Goal: Communication & Community: Answer question/provide support

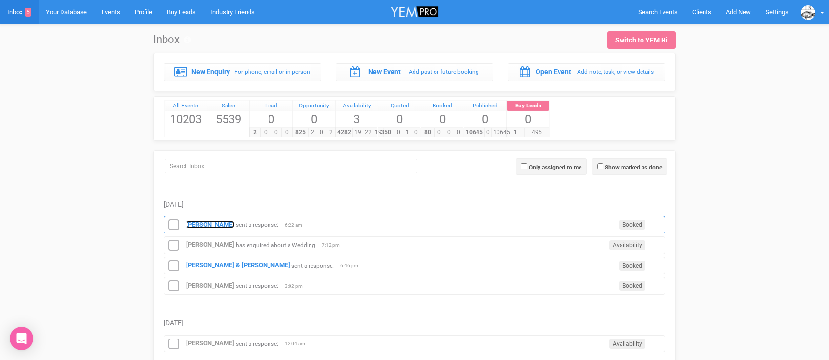
click at [204, 225] on strong "[PERSON_NAME]" at bounding box center [210, 224] width 48 height 7
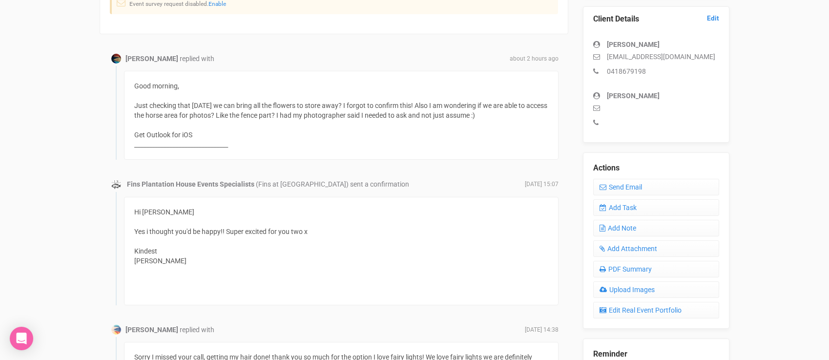
scroll to position [289, 0]
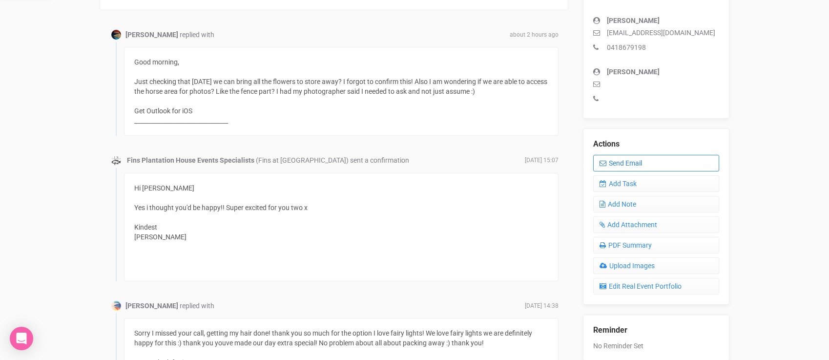
click at [611, 163] on link "Send Email" at bounding box center [656, 163] width 126 height 17
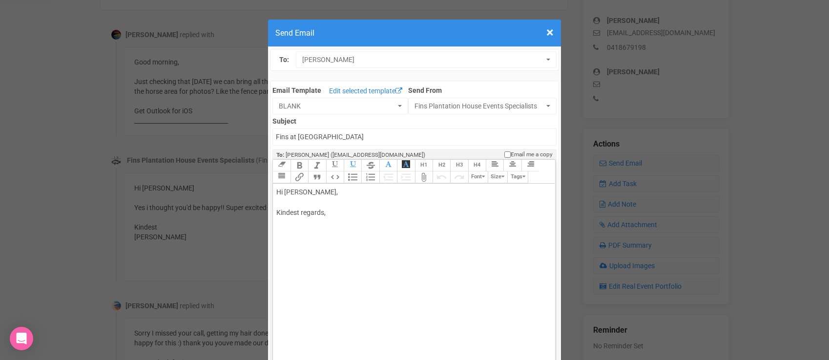
drag, startPoint x: 304, startPoint y: 192, endPoint x: 340, endPoint y: 192, distance: 36.1
click at [340, 192] on div "Hi [PERSON_NAME], Kindest regards," at bounding box center [411, 212] width 271 height 51
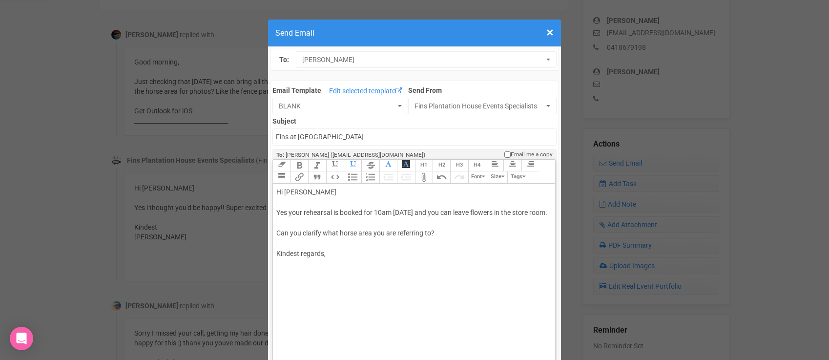
click at [340, 259] on div "Hi [PERSON_NAME] Yes your rehearsal is booked for 10am [DATE] and you can leave…" at bounding box center [411, 233] width 271 height 92
type trix-editor "<div>Hi [PERSON_NAME];<br><br>Yes your rehearsal is booked for 10am [DATE] and …"
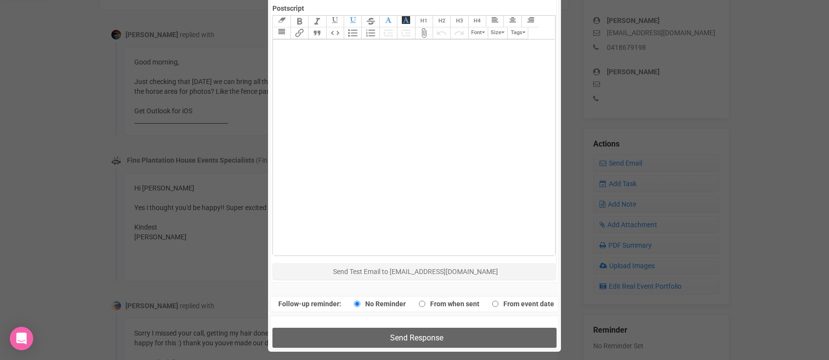
scroll to position [550, 0]
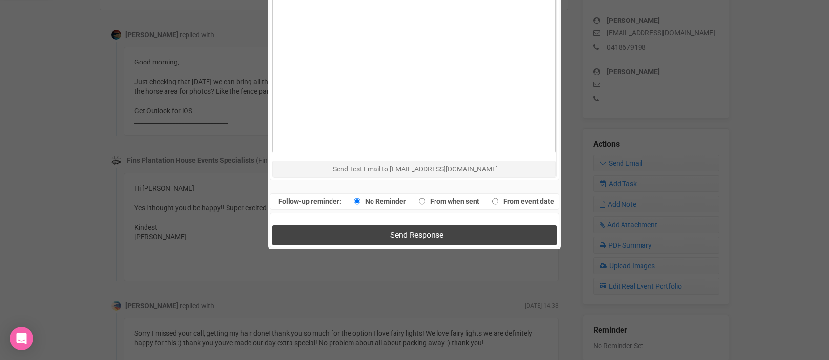
click at [331, 235] on button "Send Response" at bounding box center [413, 235] width 283 height 20
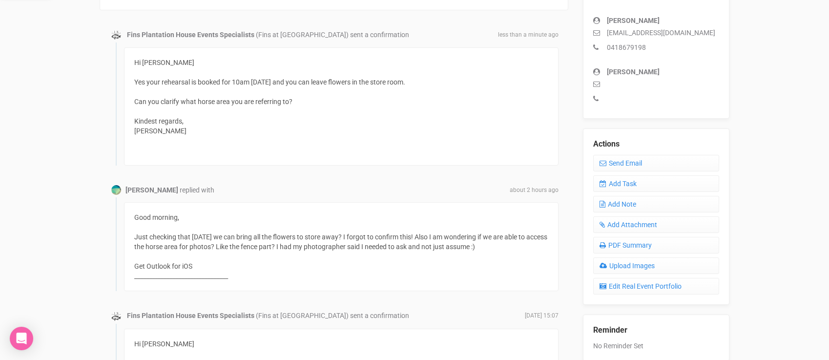
scroll to position [0, 0]
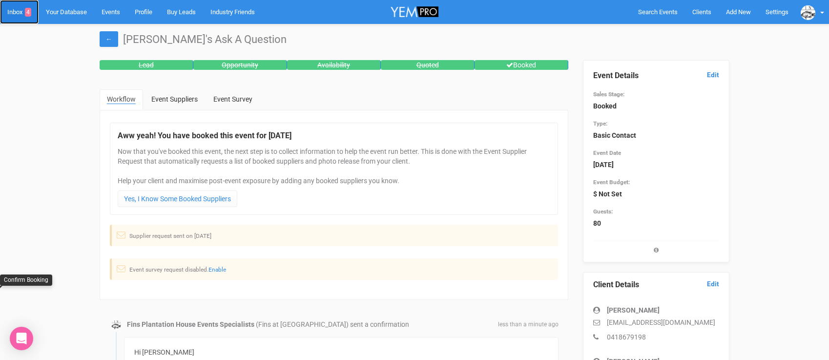
click at [19, 13] on link "Inbox 4" at bounding box center [19, 12] width 39 height 24
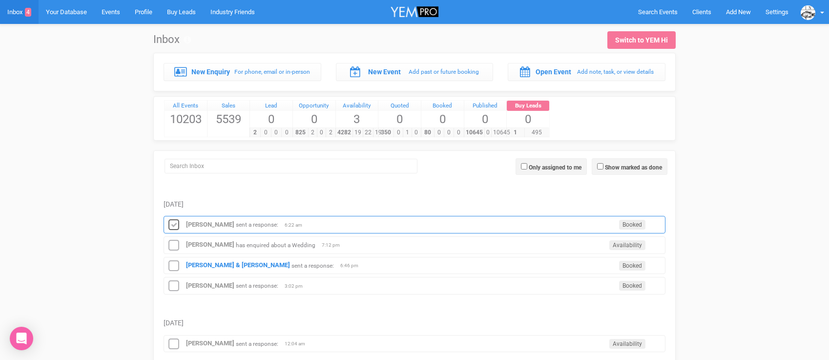
click at [172, 222] on icon at bounding box center [173, 225] width 15 height 13
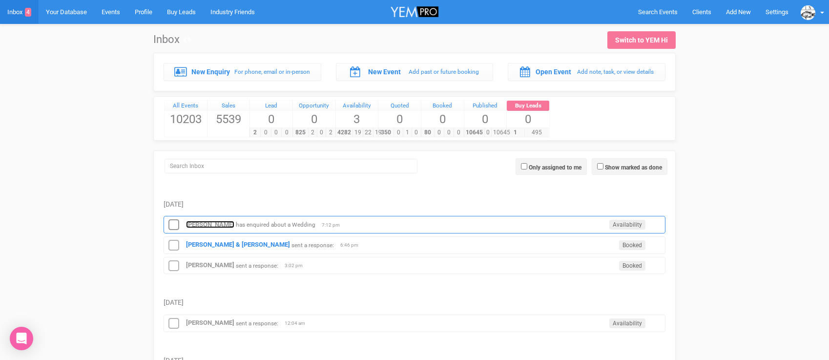
click at [198, 227] on strong "Jayme Arandale" at bounding box center [210, 224] width 48 height 7
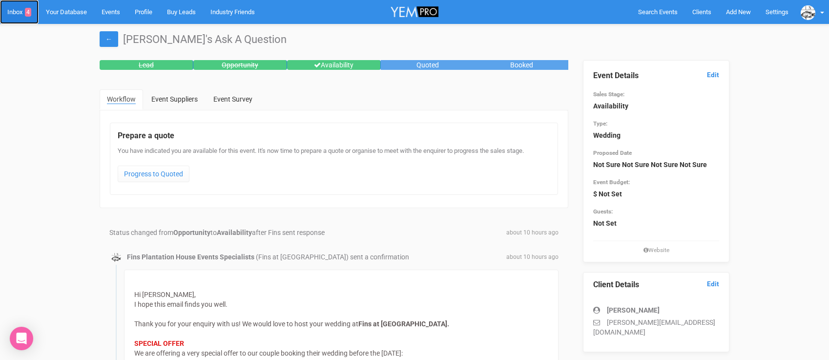
click at [23, 14] on link "Inbox 4" at bounding box center [19, 12] width 39 height 24
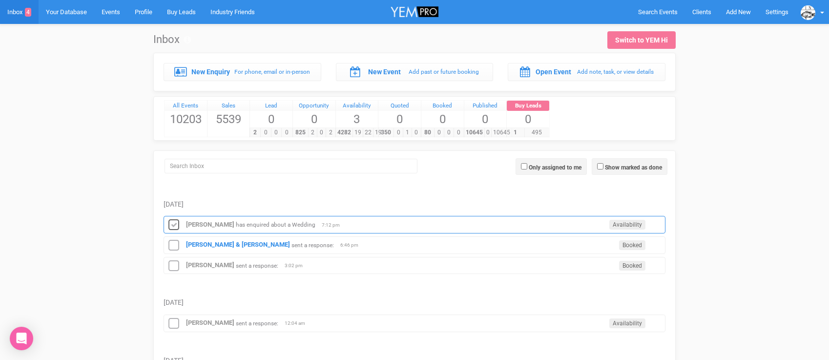
click at [175, 222] on icon at bounding box center [173, 225] width 15 height 13
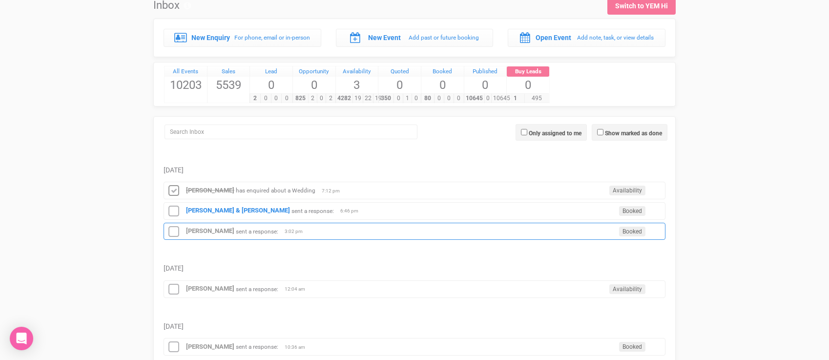
scroll to position [35, 0]
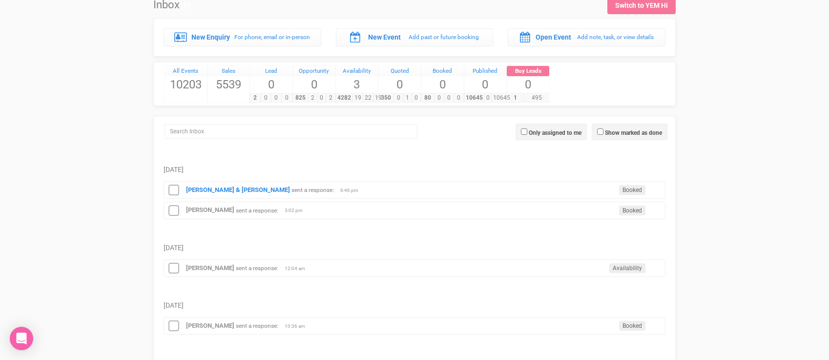
click at [203, 272] on div "Lauren Ayres sent a response: Availability 12:04 am" at bounding box center [414, 268] width 502 height 18
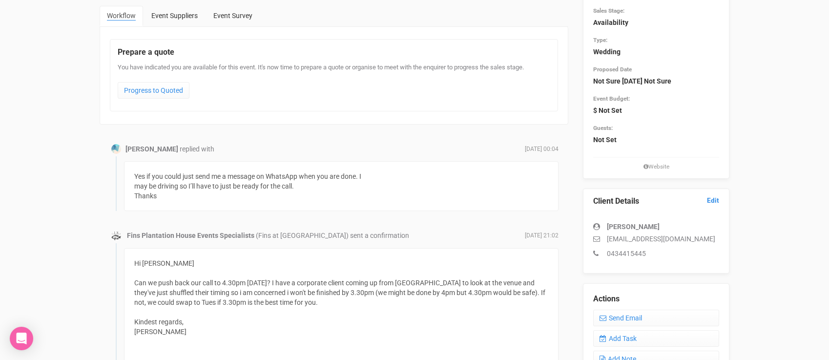
scroll to position [110, 0]
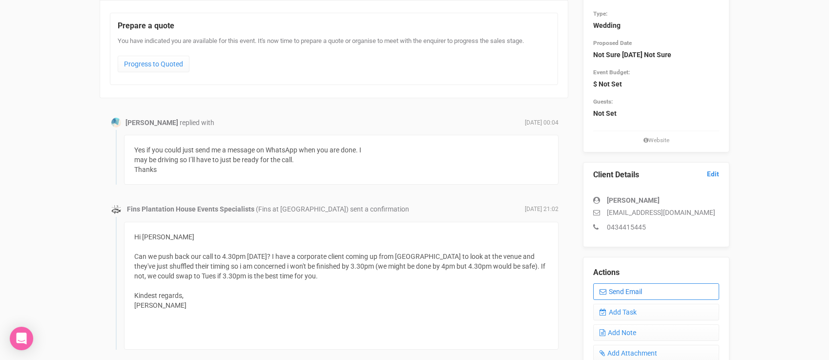
click at [605, 291] on icon at bounding box center [602, 291] width 7 height 7
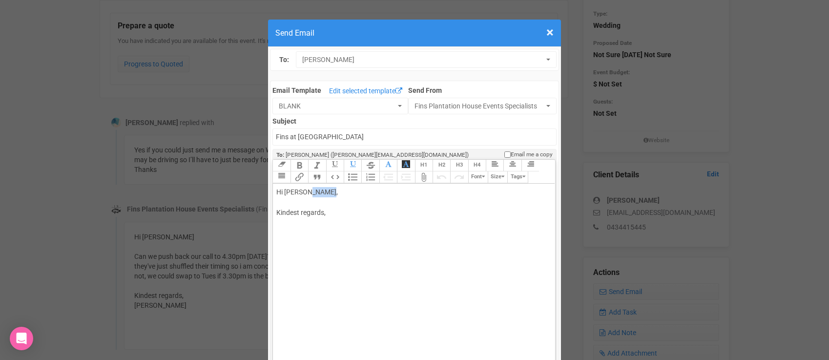
drag, startPoint x: 308, startPoint y: 193, endPoint x: 332, endPoint y: 193, distance: 24.4
click at [332, 193] on div "Hi Lauren Ayres, Kindest regards," at bounding box center [411, 212] width 271 height 51
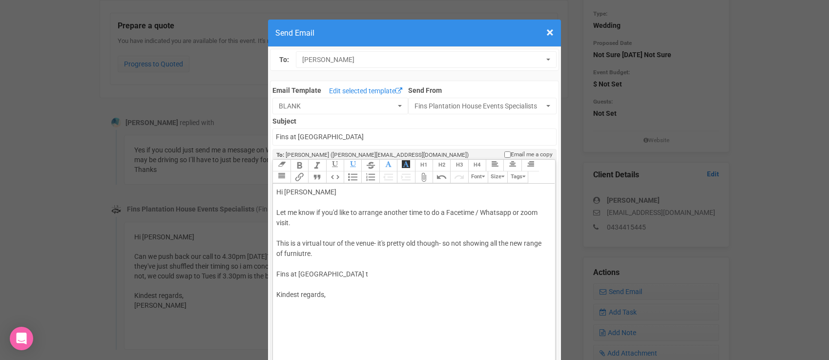
type trix-editor "<div>Hi Lauren&nbsp;<br><br>Let me know if you'd like to arrange another time t…"
drag, startPoint x: 369, startPoint y: 272, endPoint x: 271, endPoint y: 278, distance: 97.8
click at [300, 179] on trix-toolbar "Link Unlink Bold Italic Strikethrough H1 H2 H3 H4 Link Quote Code Bullets Numbe…" at bounding box center [413, 172] width 282 height 24
paste input "https://vimeo.com/441287603?p=1t"
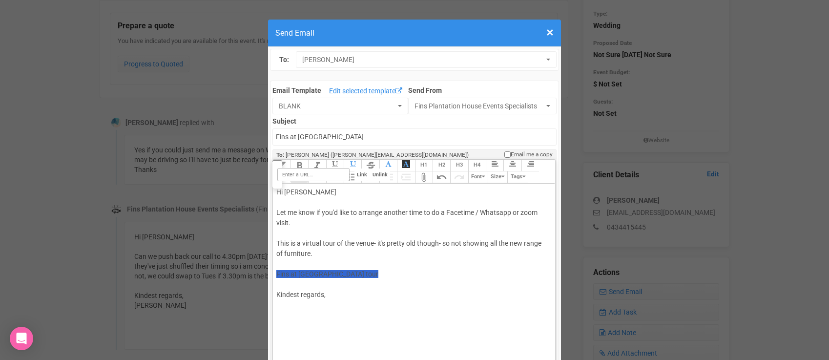
type input "https://vimeo.com/441287603?p=1t"
click at [297, 312] on div "Hi Lauren Let me know if you'd like to arrange another time to do a Facetime / …" at bounding box center [411, 253] width 271 height 133
type trix-editor "<div>Hi Lauren <br><br>Let me know if you'd like to arrange another time to do …"
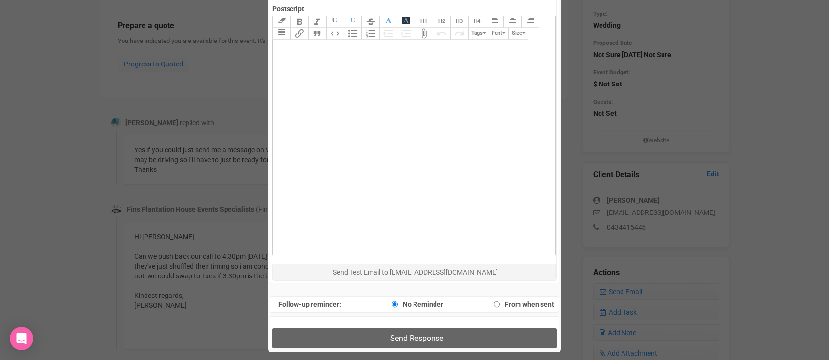
scroll to position [449, 0]
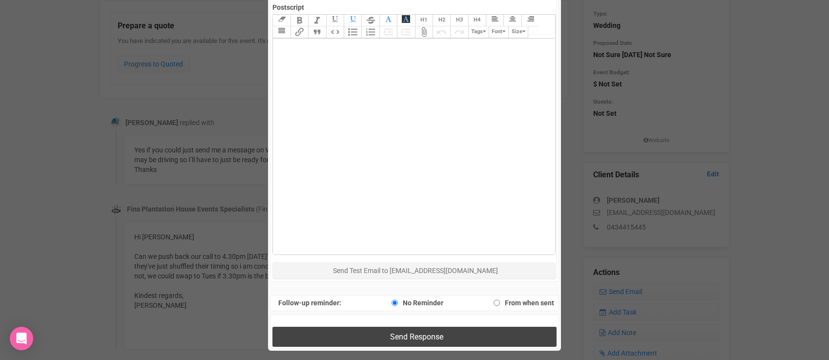
click at [382, 333] on button "Send Response" at bounding box center [413, 336] width 283 height 20
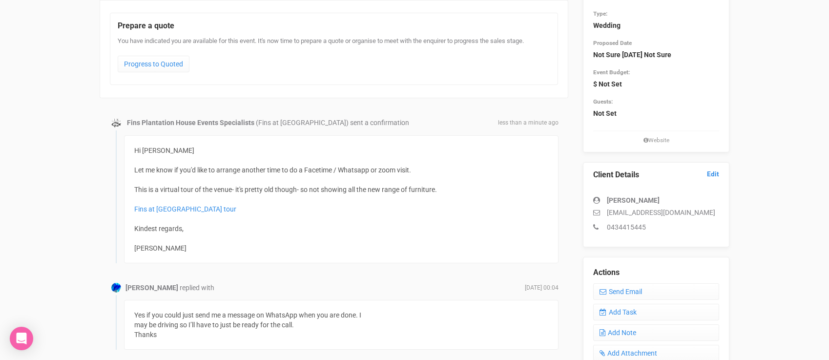
scroll to position [0, 0]
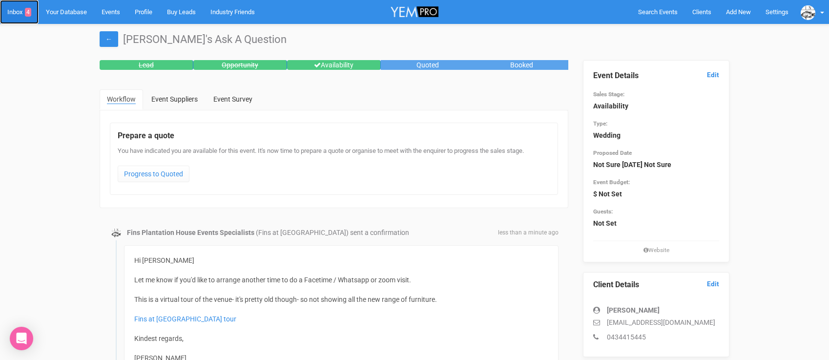
click at [19, 16] on link "Inbox 4" at bounding box center [19, 12] width 39 height 24
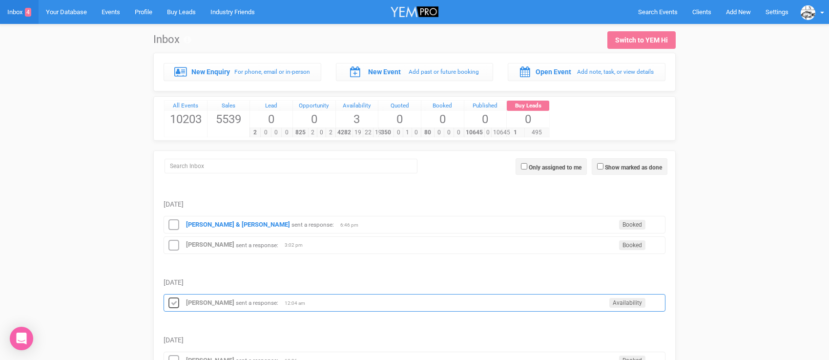
click at [172, 306] on icon at bounding box center [173, 303] width 15 height 13
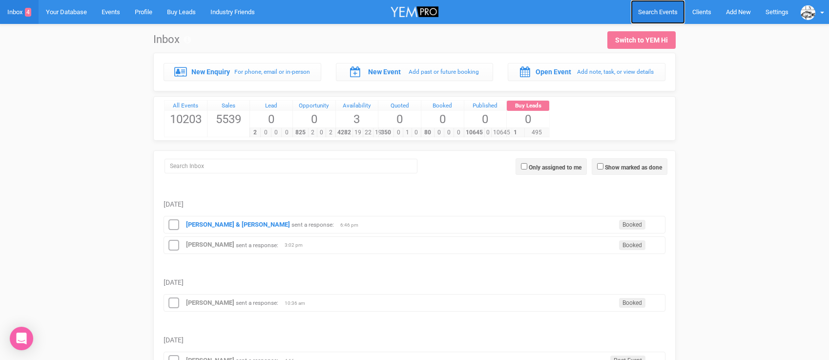
click at [664, 14] on span "Search Events" at bounding box center [658, 11] width 40 height 7
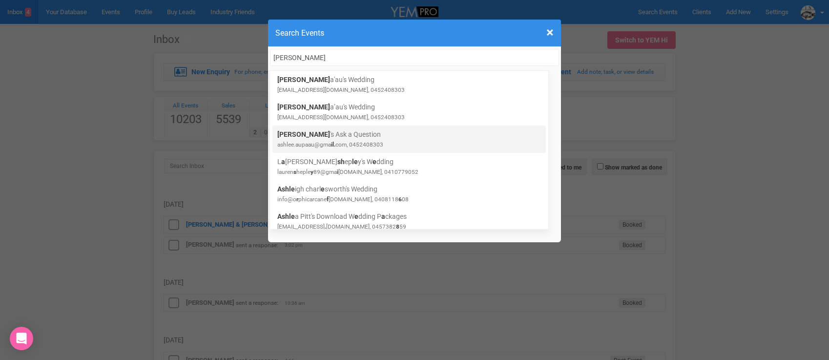
type input "Ashlee aup"
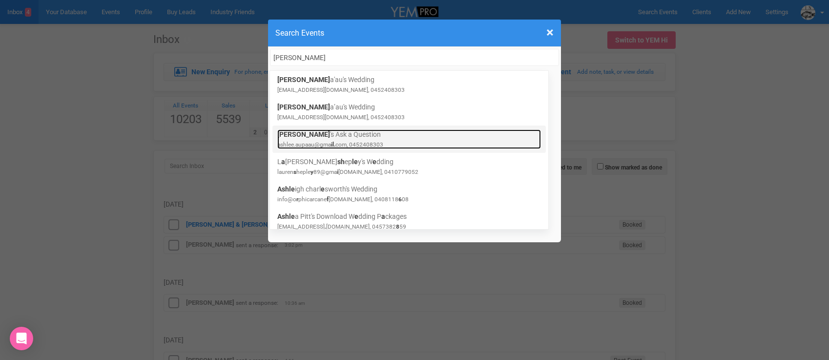
click at [366, 137] on link "Ashlee 's Ask a Question ashlee.aupaau@gma il. com, 0452408303" at bounding box center [408, 139] width 263 height 20
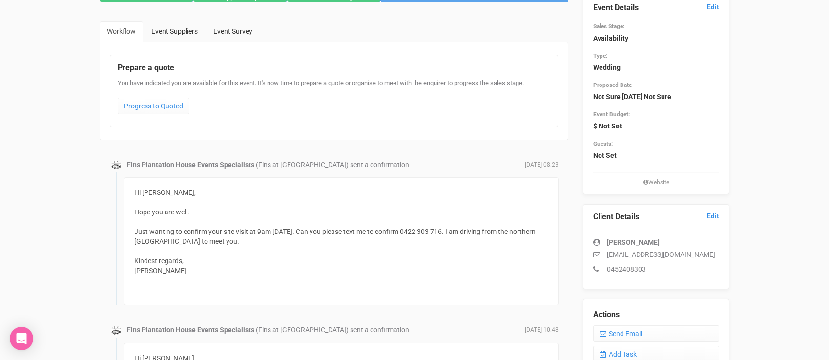
scroll to position [69, 0]
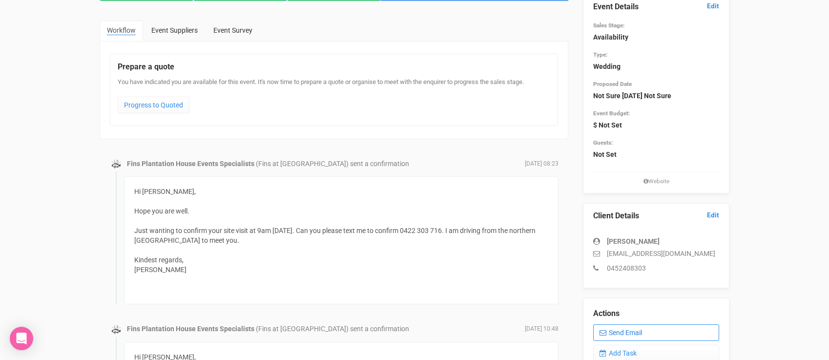
click at [618, 330] on link "Send Email" at bounding box center [656, 332] width 126 height 17
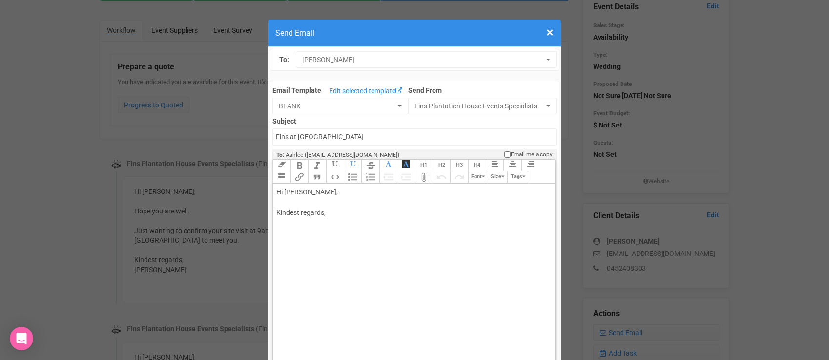
click at [309, 205] on div "Hi [PERSON_NAME], Kindest regards," at bounding box center [411, 212] width 271 height 51
click at [279, 260] on div "Hi Ashlee, It was so lovely to meet you on Saturday! Just a follow up to see if…" at bounding box center [411, 233] width 271 height 92
type trix-editor "<div>Hi Ashlee,<br><br>It was so lovely to meet you on Saturday!<br><br>Just a …"
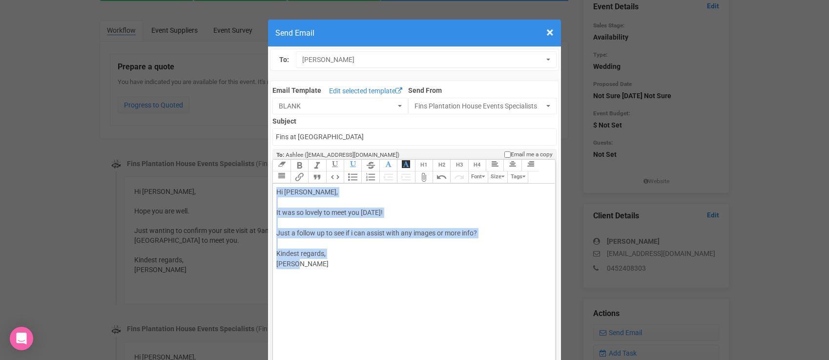
drag, startPoint x: 300, startPoint y: 265, endPoint x: 277, endPoint y: 193, distance: 75.8
click at [277, 193] on div "Hi Ashlee, It was so lovely to meet you on Saturday! Just a follow up to see if…" at bounding box center [411, 233] width 271 height 92
copy div "Hi Ashlee, It was so lovely to meet you on Saturday! Just a follow up to see if…"
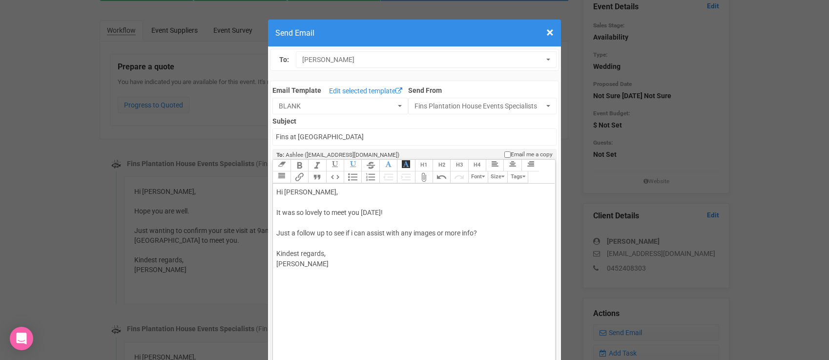
click at [383, 265] on div "Hi Ashlee, It was so lovely to meet you on Saturday! Just a follow up to see if…" at bounding box center [411, 233] width 271 height 92
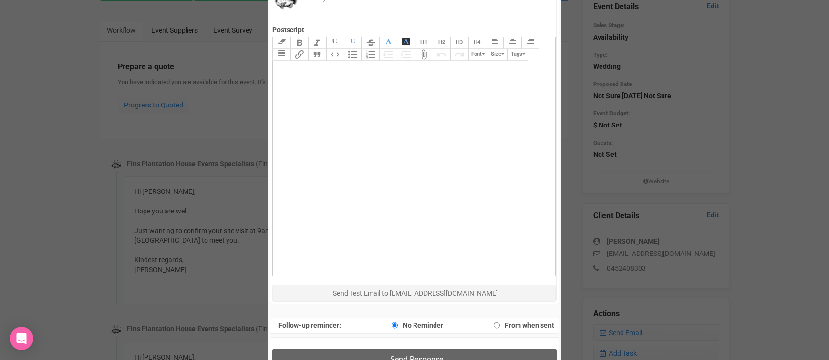
scroll to position [485, 0]
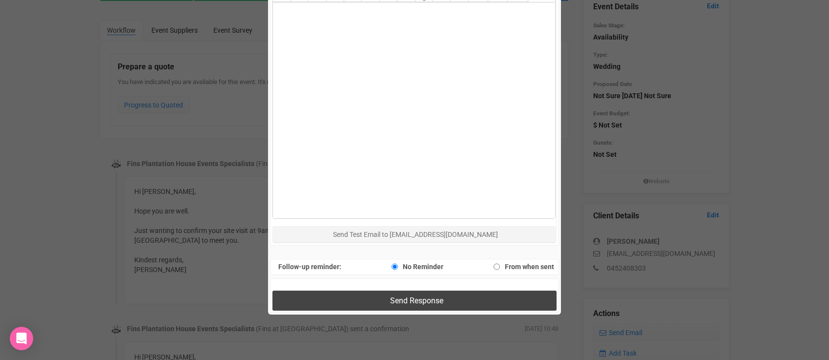
click at [378, 298] on button "Send Response" at bounding box center [413, 300] width 283 height 20
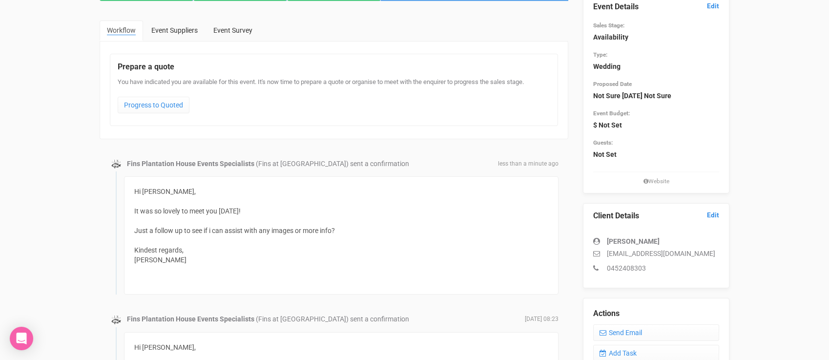
scroll to position [0, 0]
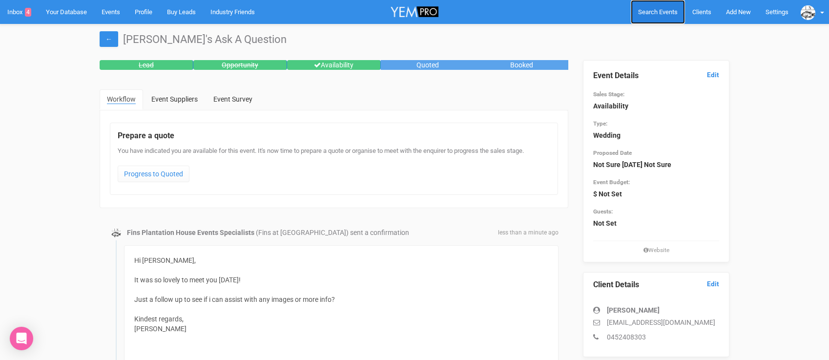
click at [653, 10] on span "Search Events" at bounding box center [658, 11] width 40 height 7
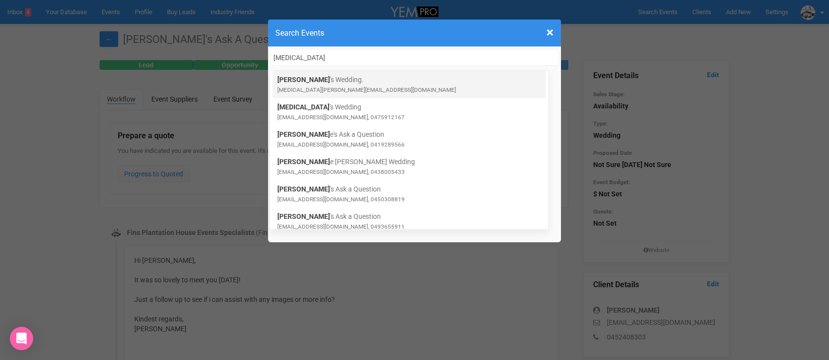
type input "yasmin"
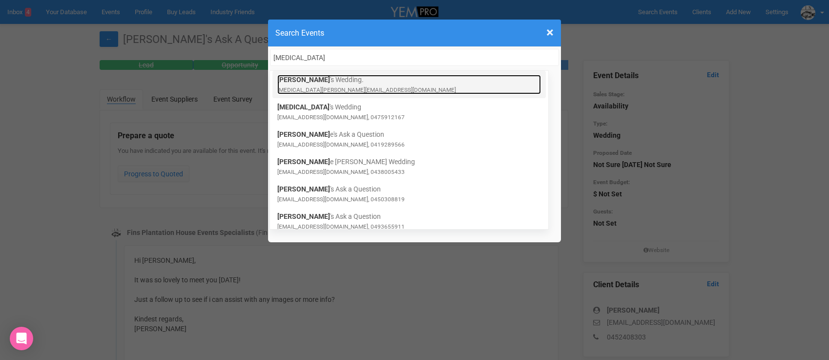
click at [324, 81] on link "Yasmin 's Wedding. yasmin.harvey@hotmail.com" at bounding box center [408, 85] width 263 height 20
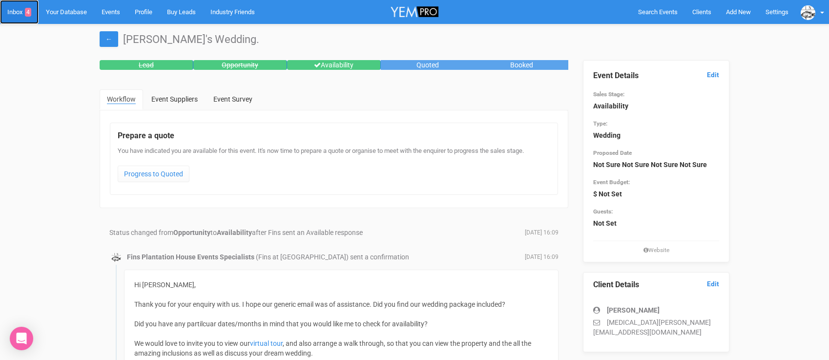
click at [14, 8] on link "Inbox 4" at bounding box center [19, 12] width 39 height 24
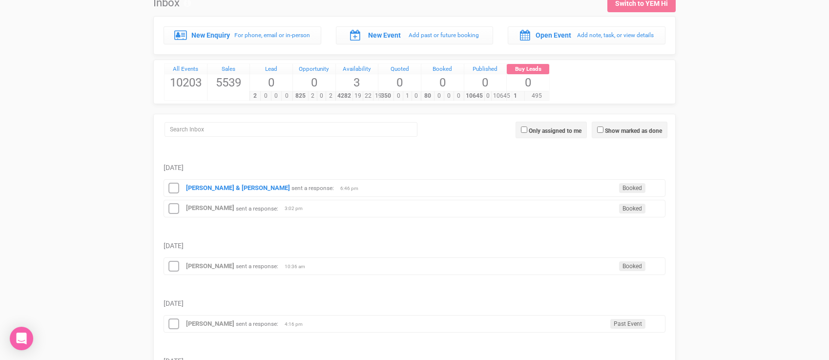
scroll to position [43, 0]
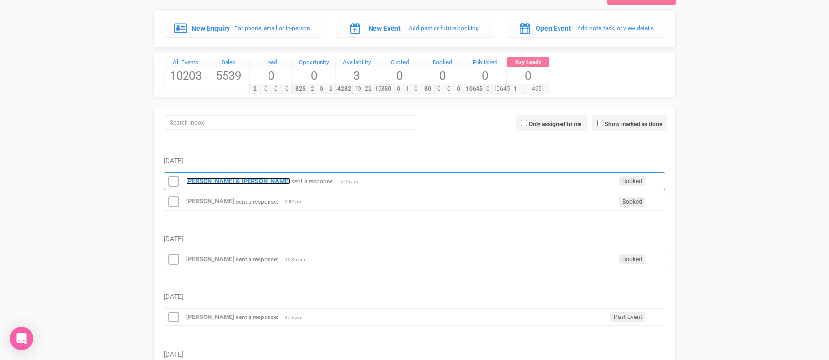
click at [205, 179] on strong "[PERSON_NAME] & [PERSON_NAME]" at bounding box center [238, 180] width 104 height 7
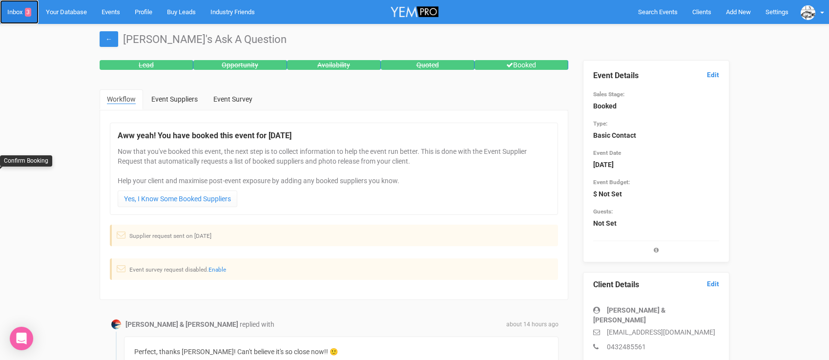
click at [18, 15] on link "Inbox 3" at bounding box center [19, 12] width 39 height 24
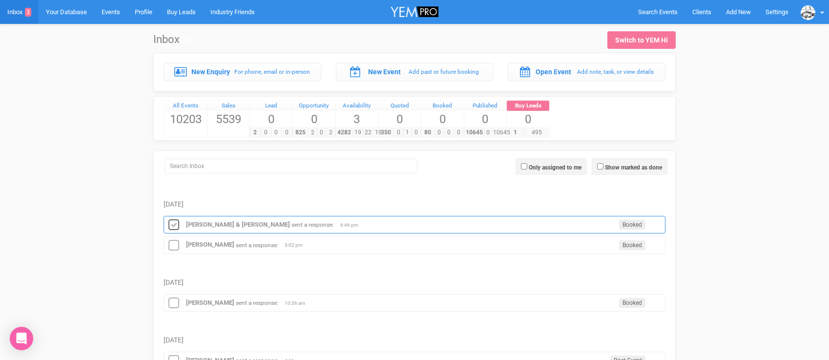
click at [174, 228] on icon at bounding box center [173, 225] width 15 height 13
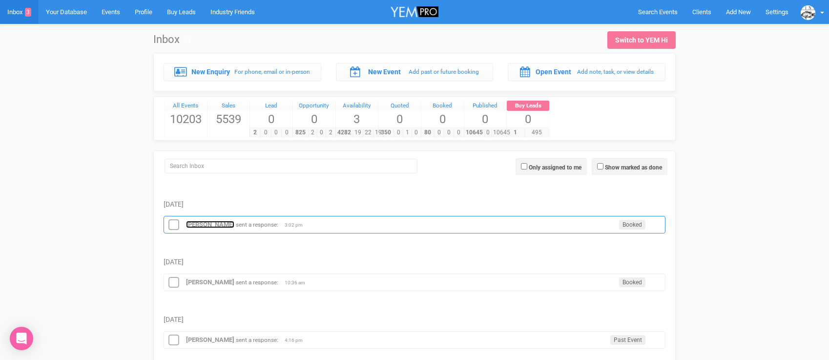
click at [200, 227] on strong "[PERSON_NAME]" at bounding box center [210, 224] width 48 height 7
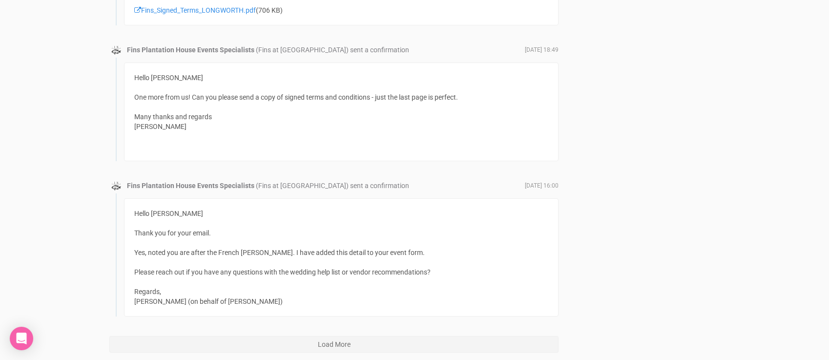
scroll to position [4709, 0]
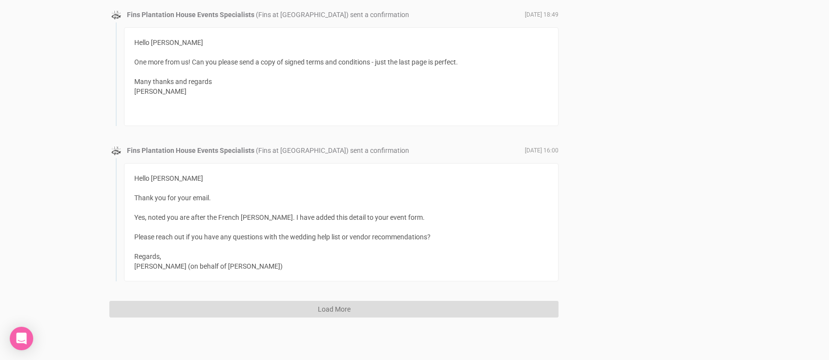
click at [271, 312] on button "Load More" at bounding box center [333, 309] width 449 height 17
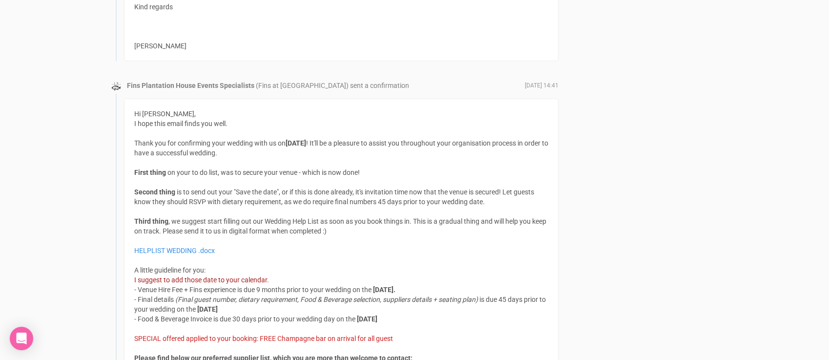
scroll to position [5367, 0]
drag, startPoint x: 432, startPoint y: 314, endPoint x: 128, endPoint y: 290, distance: 304.4
copy div "- Venue Hire Fee + Fins experience is due 9 months prior to your wedding on the…"
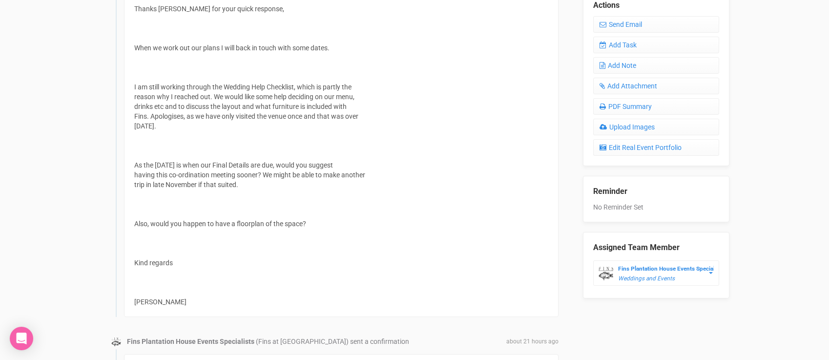
scroll to position [390, 0]
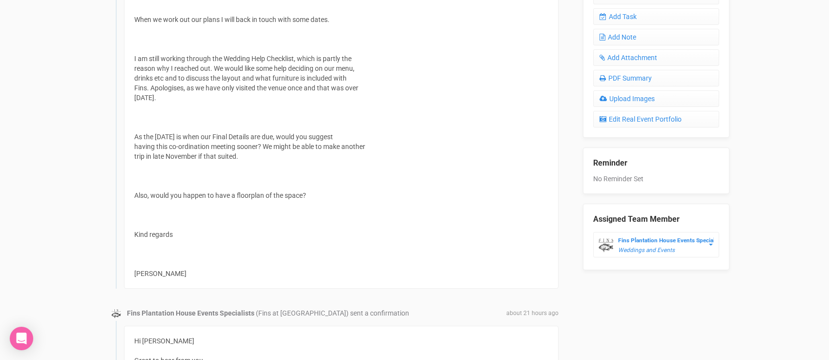
click at [222, 213] on div "YEM Installation Guide Thanks [PERSON_NAME] for your quick response, When we wo…" at bounding box center [341, 117] width 434 height 343
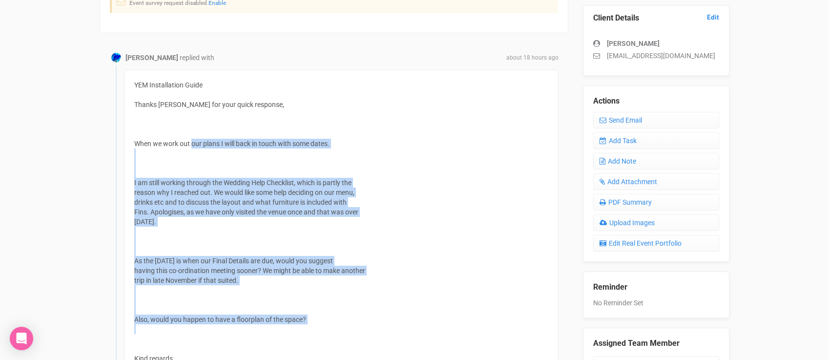
scroll to position [259, 0]
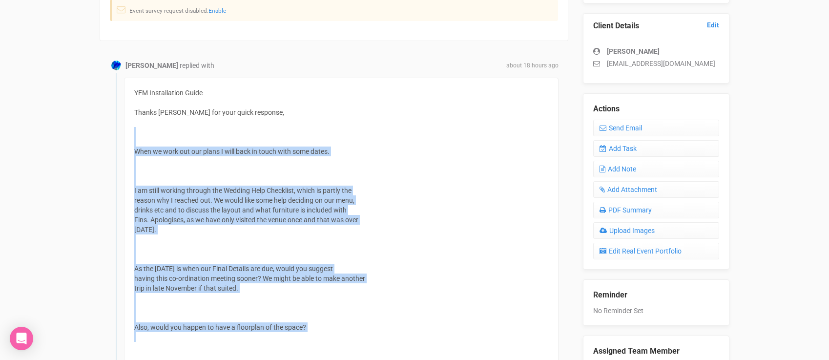
drag, startPoint x: 205, startPoint y: 215, endPoint x: 157, endPoint y: 140, distance: 88.9
click at [157, 140] on div "YEM Installation Guide Thanks [PERSON_NAME] for your quick response, When we wo…" at bounding box center [341, 249] width 434 height 343
copy div "When we work out our plans I will back in touch with some dates. I am still wor…"
click at [605, 128] on icon at bounding box center [602, 127] width 7 height 7
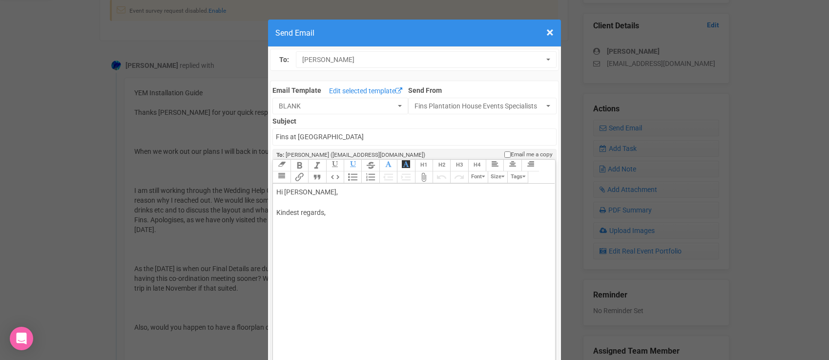
drag, startPoint x: 312, startPoint y: 191, endPoint x: 354, endPoint y: 191, distance: 41.5
click at [353, 191] on div "Hi [PERSON_NAME], Kindest regards," at bounding box center [411, 212] width 271 height 51
paste trix-editor "<br><br><span style="font-family: Roboto, Helvetica, Arial, sans-serif; font-si…"
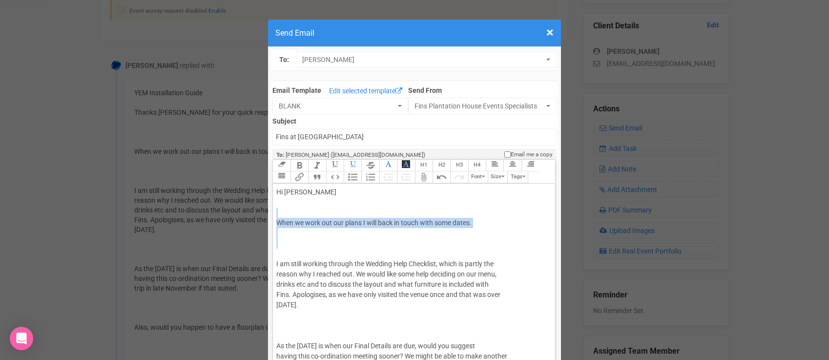
drag, startPoint x: 290, startPoint y: 252, endPoint x: 278, endPoint y: 212, distance: 41.8
click at [278, 212] on div "Hi [PERSON_NAME] When we work out our plans I will back in touch with some date…" at bounding box center [411, 325] width 271 height 277
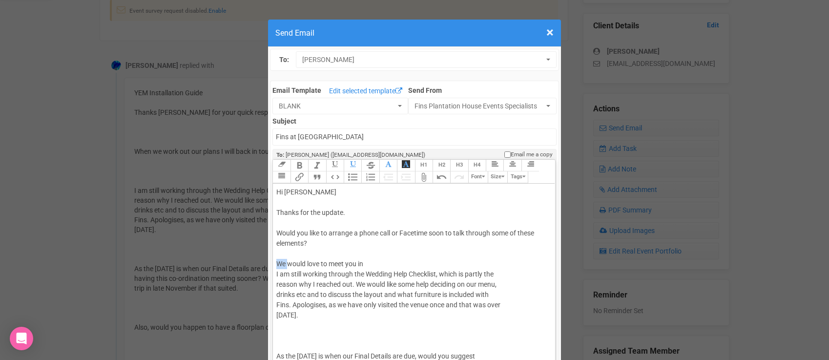
drag, startPoint x: 285, startPoint y: 263, endPoint x: 277, endPoint y: 263, distance: 7.8
click at [278, 263] on div "Hi [PERSON_NAME] Thanks for the update. Would you like to arrange a phone call …" at bounding box center [411, 330] width 271 height 287
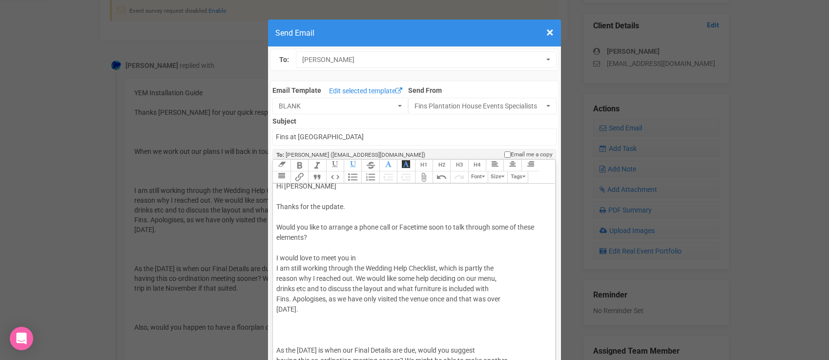
scroll to position [5, 0]
click at [364, 258] on div "Hi [PERSON_NAME] Thanks for the update. Would you like to arrange a phone call …" at bounding box center [411, 325] width 271 height 287
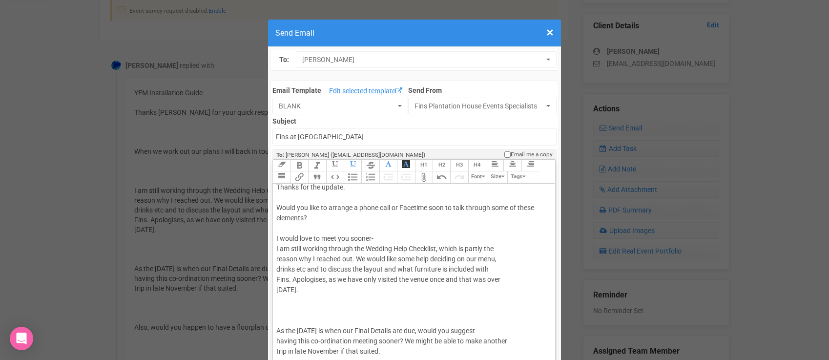
scroll to position [10, 0]
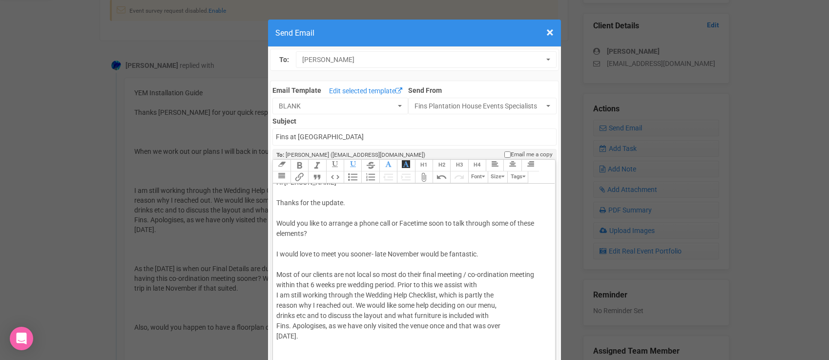
click at [400, 283] on div "Hi [PERSON_NAME] Thanks for the update. Would you like to arrange a phone call …" at bounding box center [411, 336] width 271 height 318
click at [479, 282] on div "Hi [PERSON_NAME] Thanks for the update. Would you like to arrange a phone call …" at bounding box center [411, 336] width 271 height 318
click at [522, 285] on div "Hi [PERSON_NAME] Thanks for the update. Would you like to arrange a phone call …" at bounding box center [411, 341] width 271 height 328
drag, startPoint x: 405, startPoint y: 296, endPoint x: 364, endPoint y: 295, distance: 41.5
click at [364, 295] on div "Hi [PERSON_NAME] Thanks for the update. Would you like to arrange a phone call …" at bounding box center [411, 341] width 271 height 328
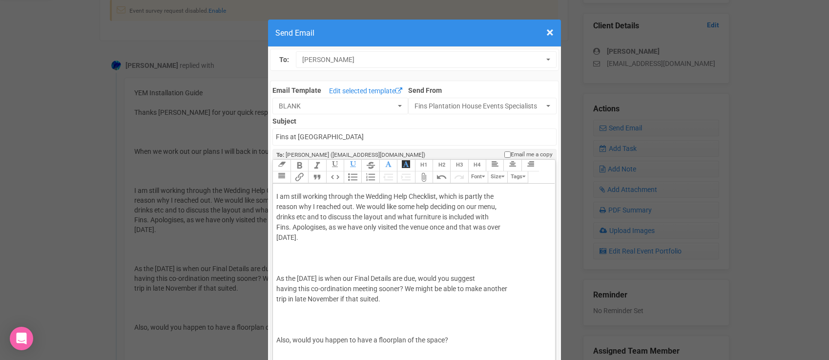
scroll to position [140, 0]
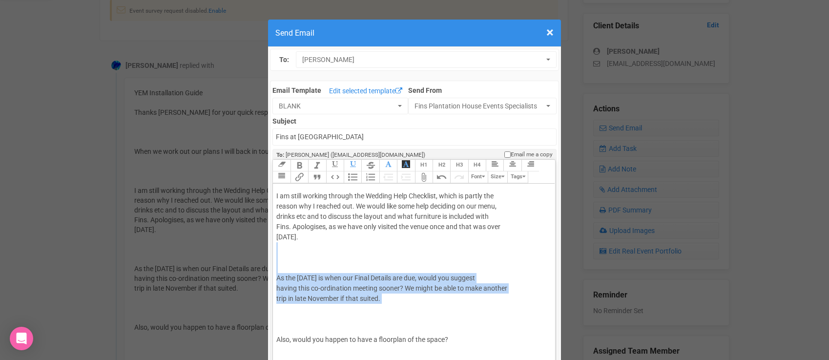
drag, startPoint x: 344, startPoint y: 313, endPoint x: 291, endPoint y: 255, distance: 78.7
click at [291, 255] on div "Hi [PERSON_NAME] Thanks for the update. Would you like to arrange a phone call …" at bounding box center [411, 221] width 271 height 348
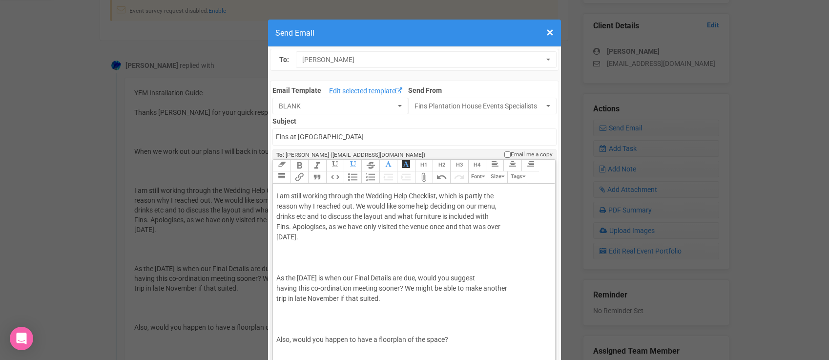
scroll to position [88, 0]
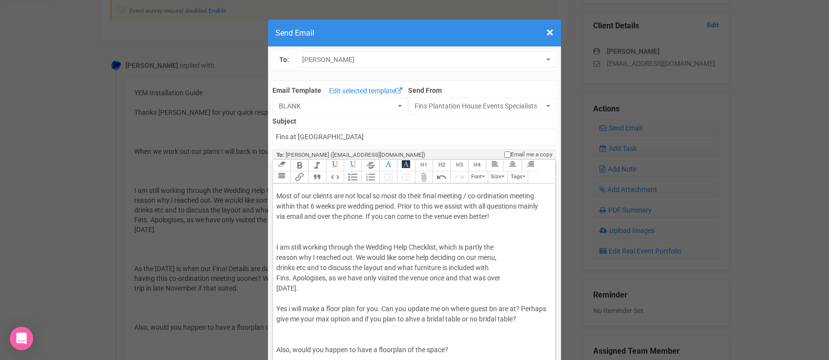
click at [479, 317] on span "Yes i will make a floor plan for you. Can you update me on where guest bn are a…" at bounding box center [411, 313] width 270 height 18
drag, startPoint x: 452, startPoint y: 347, endPoint x: 375, endPoint y: 337, distance: 77.3
click at [375, 337] on div "Hi [PERSON_NAME] Thanks for the update. Would you like to arrange a phone call …" at bounding box center [411, 252] width 271 height 307
type trix-editor "<div>Hi [PERSON_NAME] <br><br>Thanks for the update.<br><br>Would you like to a…"
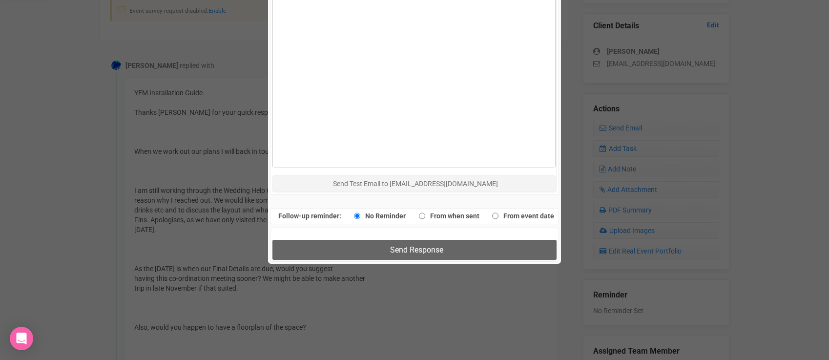
scroll to position [546, 0]
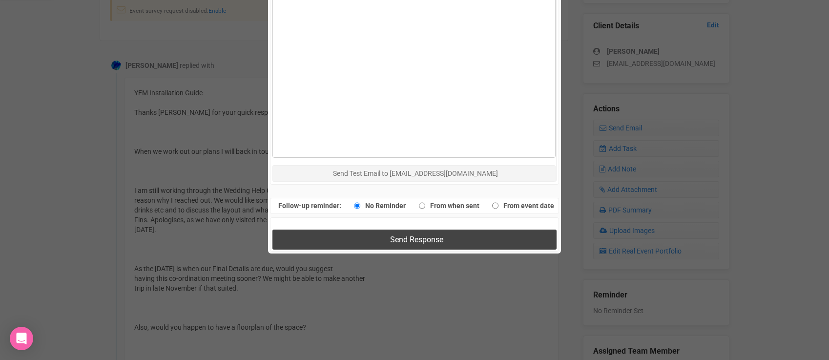
click at [394, 243] on span "Send Response" at bounding box center [416, 239] width 53 height 9
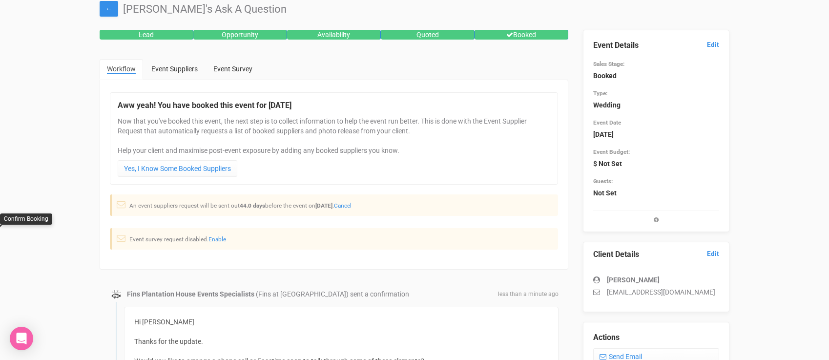
scroll to position [0, 0]
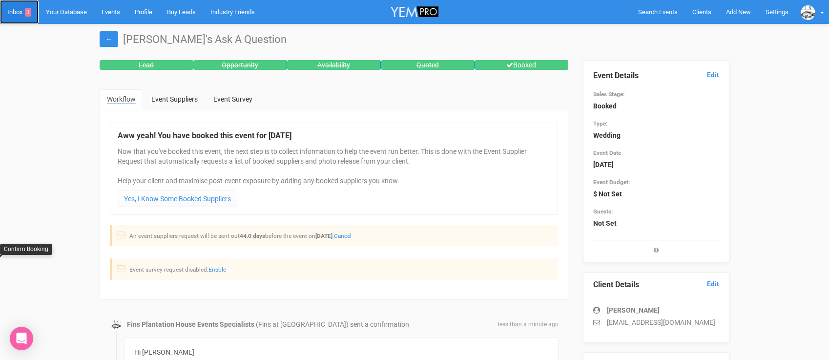
click at [21, 14] on link "Inbox 3" at bounding box center [19, 12] width 39 height 24
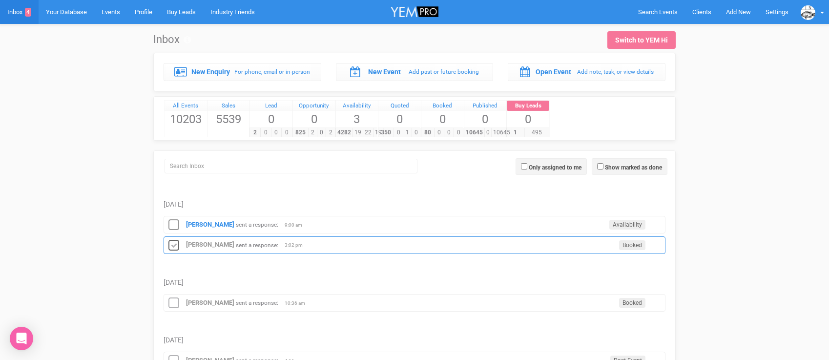
click at [173, 242] on icon at bounding box center [173, 245] width 15 height 13
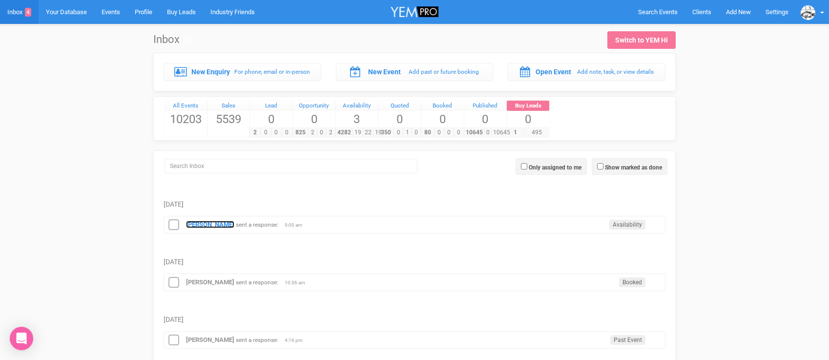
click at [198, 224] on strong "[PERSON_NAME]" at bounding box center [210, 224] width 48 height 7
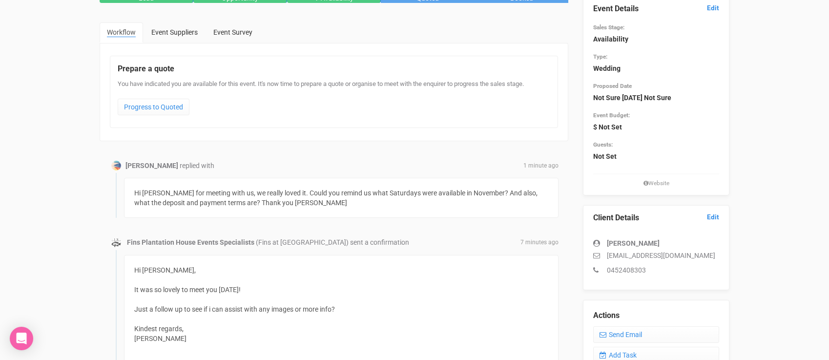
scroll to position [73, 0]
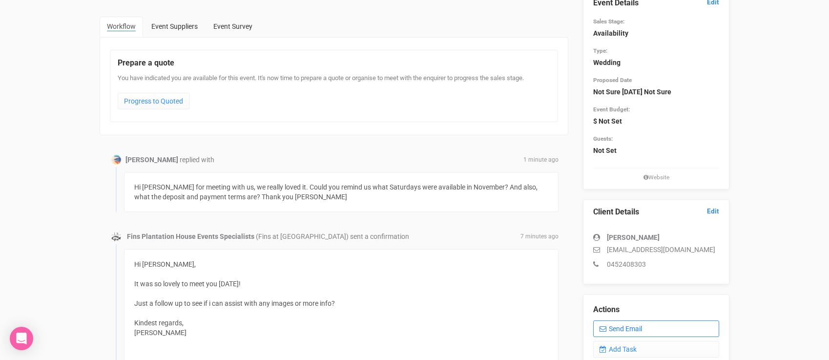
click at [616, 323] on link "Send Email" at bounding box center [656, 328] width 126 height 17
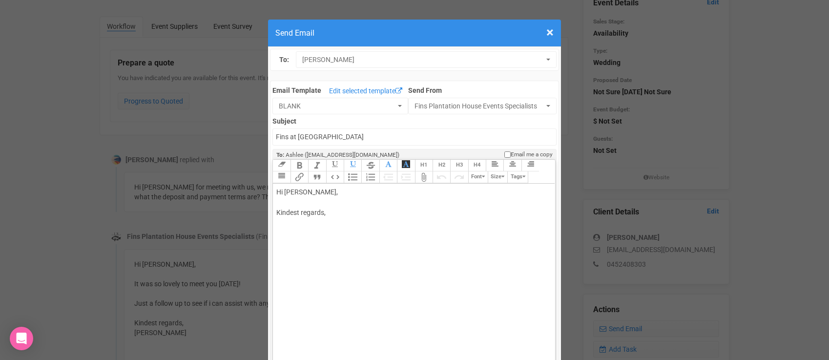
click at [341, 200] on div "Hi [PERSON_NAME], Kindest regards," at bounding box center [411, 212] width 271 height 51
click at [328, 221] on div "Hi [PERSON_NAME], Thanks for the speedy reply. Payment terms: Kindest regards," at bounding box center [411, 233] width 271 height 92
click at [339, 222] on div "Hi [PERSON_NAME], Thanks for the speedy reply. All Saturdays in Nov EXCEPT [DAT…" at bounding box center [411, 233] width 271 height 92
click at [452, 221] on div "Hi [PERSON_NAME], Thanks for the speedy reply. All Saturdays in [DATE] EXCEPT […" at bounding box center [411, 233] width 271 height 92
click at [328, 247] on div "Hi [PERSON_NAME], Thanks for the speedy reply. All Saturdays in [DATE] EXCEPT […" at bounding box center [411, 238] width 271 height 102
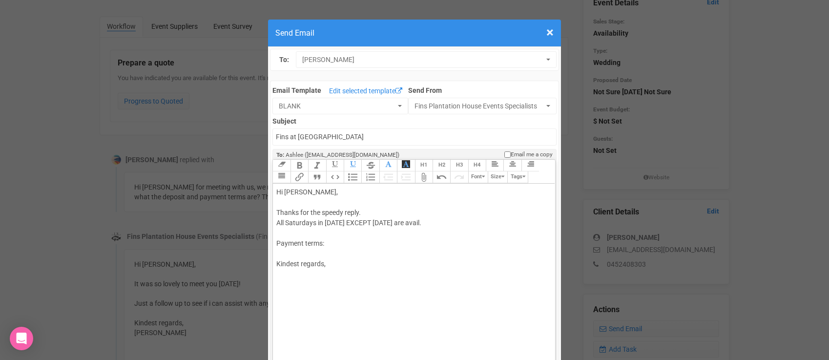
click at [312, 250] on div "Hi [PERSON_NAME], Thanks for the speedy reply. All Saturdays in [DATE] EXCEPT […" at bounding box center [411, 238] width 271 height 102
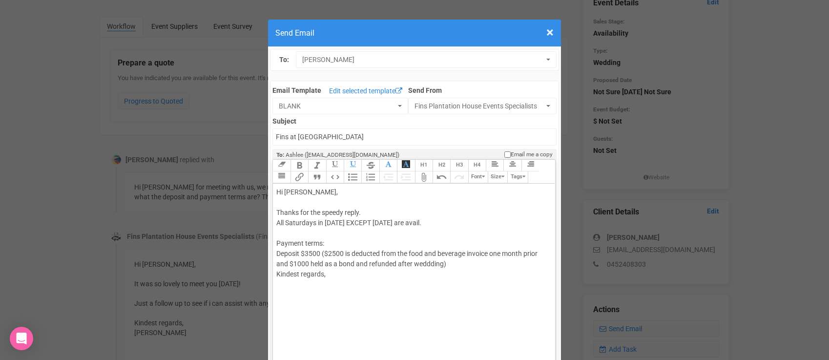
click at [274, 251] on trix-editor "Hi [PERSON_NAME], Thanks for the speedy reply. All Saturdays in [DATE] EXCEPT […" at bounding box center [414, 291] width 282 height 216
click at [433, 263] on div "Hi [PERSON_NAME], Thanks for the speedy reply. All Saturdays in [DATE] EXCEPT […" at bounding box center [411, 243] width 271 height 113
click at [448, 262] on div "Hi [PERSON_NAME], Thanks for the speedy reply. All Saturdays in [DATE] EXCEPT […" at bounding box center [411, 243] width 271 height 113
click at [276, 295] on div "Hi [PERSON_NAME], Thanks for the speedy reply. All Saturdays in [DATE] EXCEPT […" at bounding box center [411, 253] width 271 height 133
click at [286, 316] on div "Hi [PERSON_NAME], Thanks for the speedy reply. All Saturdays in [DATE] EXCEPT […" at bounding box center [411, 258] width 271 height 143
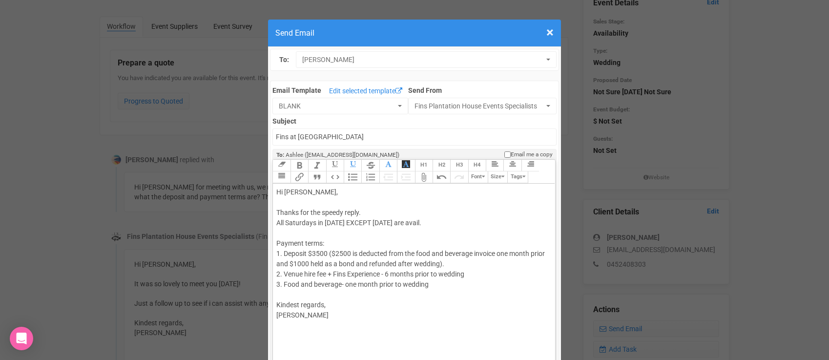
type trix-editor "<div>Hi [PERSON_NAME],<br><br>Thanks for the speedy reply.<br>All Saturdays in …"
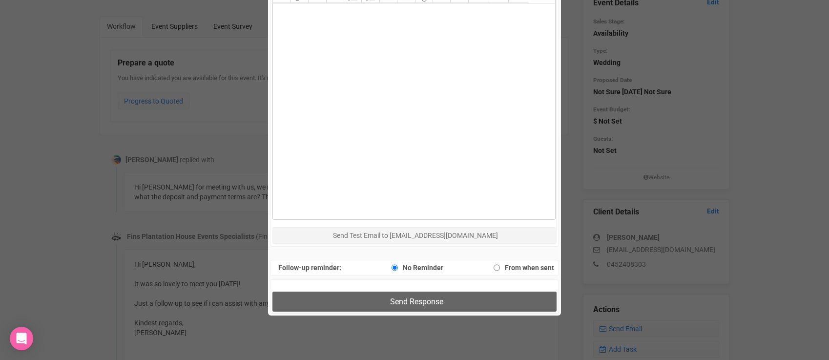
scroll to position [494, 0]
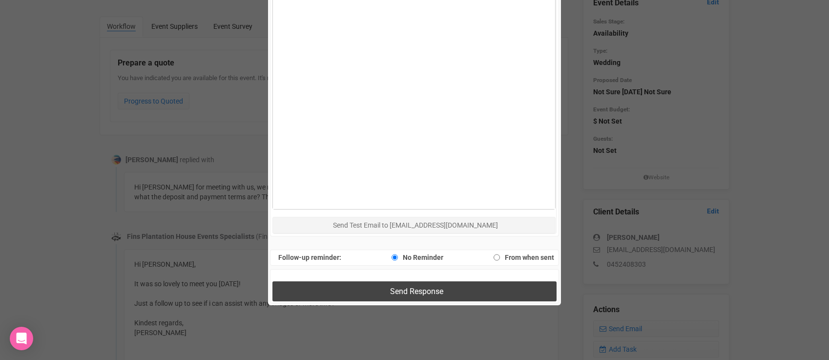
click at [335, 296] on button "Send Response" at bounding box center [413, 291] width 283 height 20
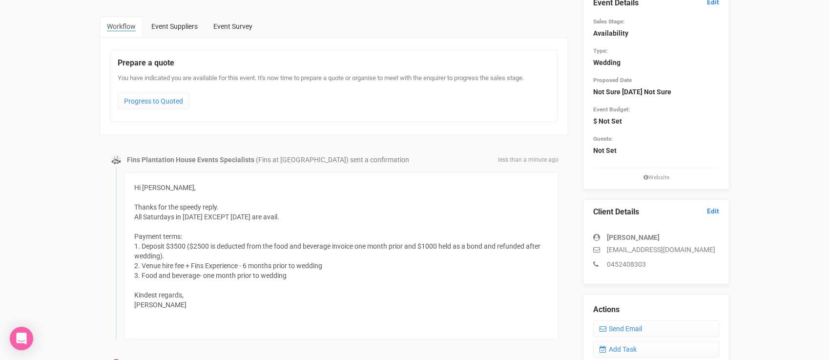
scroll to position [0, 0]
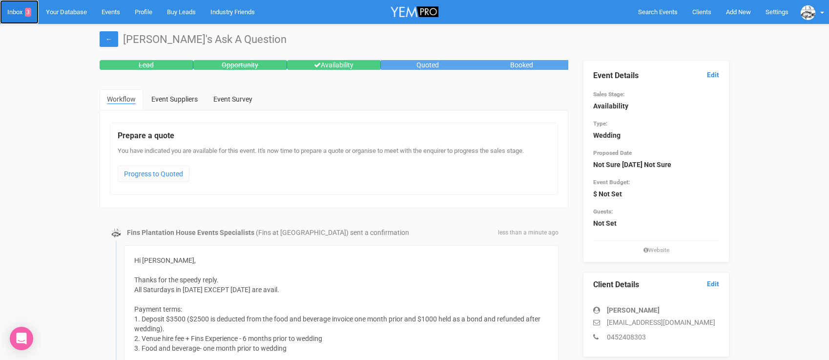
click at [21, 14] on link "Inbox 3" at bounding box center [19, 12] width 39 height 24
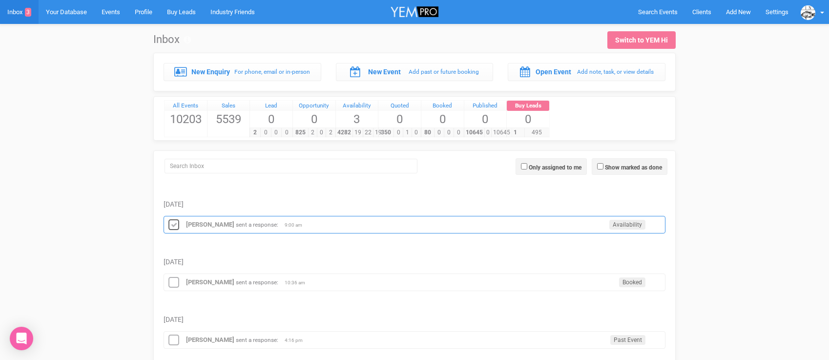
click at [176, 222] on icon at bounding box center [173, 225] width 15 height 13
